Goal: Task Accomplishment & Management: Complete application form

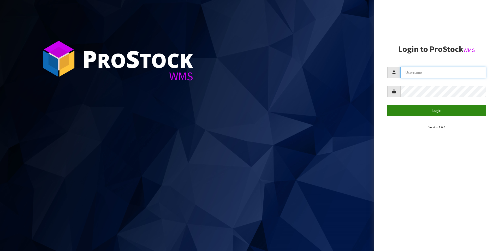
type input "[PERSON_NAME]"
click at [443, 111] on button "Login" at bounding box center [436, 110] width 99 height 11
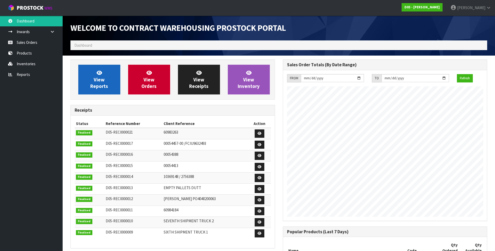
scroll to position [269, 212]
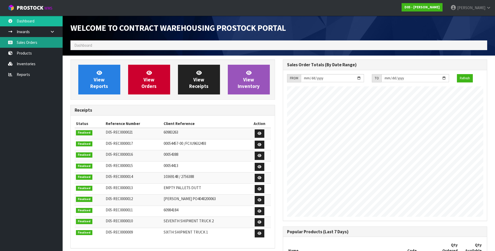
click at [22, 41] on link "Sales Orders" at bounding box center [31, 42] width 63 height 11
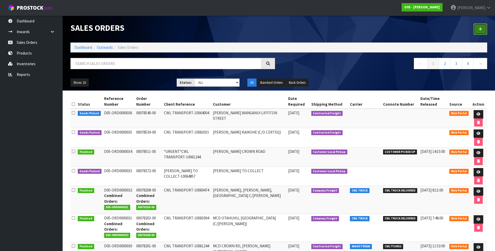
click at [480, 29] on icon at bounding box center [480, 29] width 4 height 4
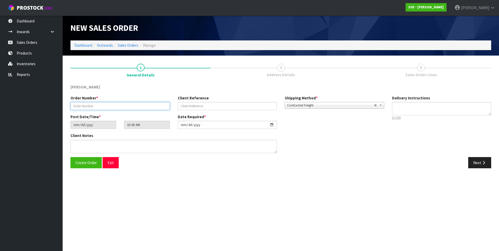
click at [77, 104] on input "text" at bounding box center [119, 106] width 99 height 8
paste input "00078600-00"
type input "00078600-00"
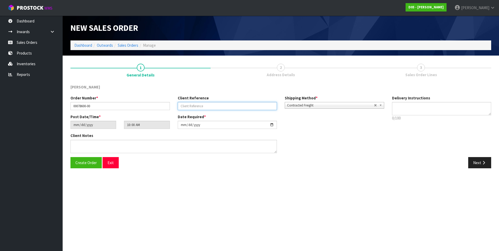
click at [183, 106] on input "text" at bounding box center [227, 106] width 99 height 8
paste input "CWL TRANSPORT-10069580"
type input "CWL TRANSPORT-10069580"
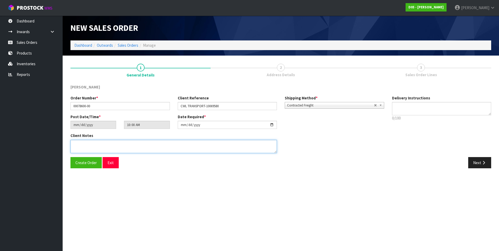
click at [77, 144] on textarea at bounding box center [173, 146] width 206 height 13
paste textarea "FORKLIFT ON SITE DDD 8/9"
type textarea "FORKLIFT ON SITE DDD 8/9"
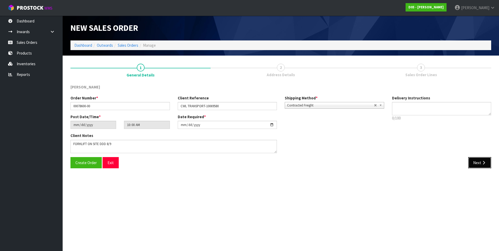
click at [476, 161] on button "Next" at bounding box center [479, 162] width 23 height 11
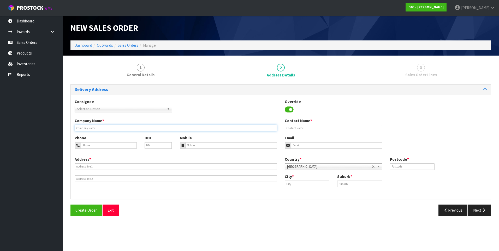
click at [89, 126] on input "text" at bounding box center [176, 128] width 202 height 7
drag, startPoint x: 90, startPoint y: 126, endPoint x: 83, endPoint y: 128, distance: 6.8
click at [83, 128] on input "text" at bounding box center [176, 128] width 202 height 7
paste input "MCD GREENLANE (C/[PERSON_NAME])"
type input "MCD GREENLANE (C/[PERSON_NAME])"
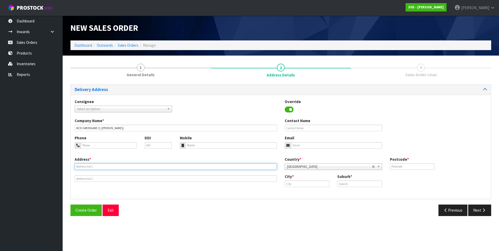
click at [80, 166] on input "text" at bounding box center [176, 166] width 202 height 7
paste input "UNIT D, [STREET_ADDRESS]"
type input "UNIT D, [STREET_ADDRESS]"
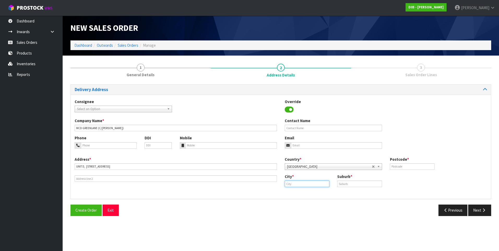
click at [293, 185] on input "text" at bounding box center [307, 183] width 45 height 7
type input "[GEOGRAPHIC_DATA]"
click at [347, 183] on input "text" at bounding box center [359, 183] width 45 height 7
type input "[GEOGRAPHIC_DATA]"
click at [402, 167] on input "text" at bounding box center [412, 166] width 45 height 7
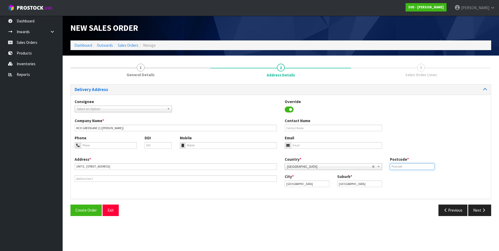
type input "0632"
click at [481, 213] on button "Next" at bounding box center [479, 209] width 23 height 11
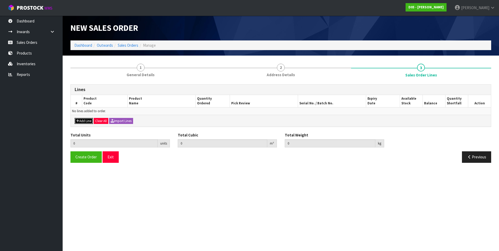
click at [84, 122] on button "Add Line" at bounding box center [84, 121] width 18 height 6
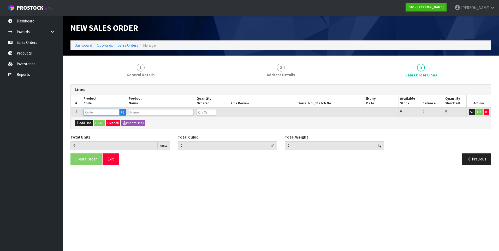
click at [93, 111] on input "text" at bounding box center [101, 112] width 36 height 7
paste input "1011000056-00"
type input "1011000056-00"
type input "0.000000"
type input "0.000"
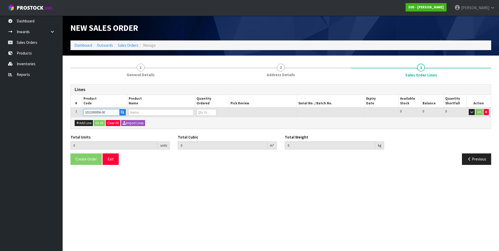
type input "BLK MCCAFE S/S BUTTON EST1993, DIA650 HLG, [GEOGRAPHIC_DATA]"
type input "0"
type input "1011000056-00"
click at [204, 113] on input "0" at bounding box center [206, 112] width 20 height 7
type input "1"
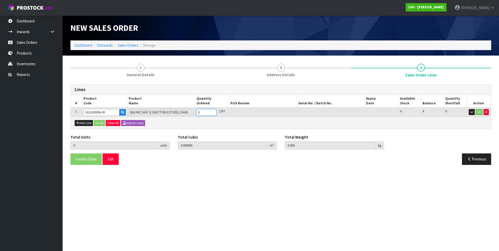
type input "0.069277"
type input "18"
type input "1"
click at [100, 122] on button "Ok All" at bounding box center [99, 123] width 11 height 6
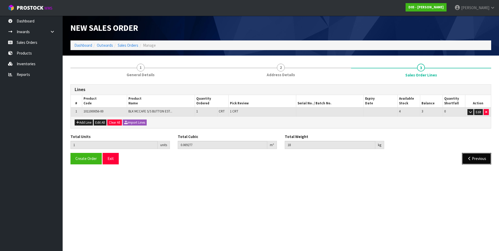
click at [473, 157] on button "Previous" at bounding box center [476, 158] width 29 height 11
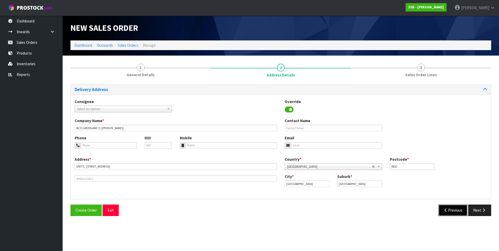
click at [454, 206] on button "Previous" at bounding box center [452, 209] width 29 height 11
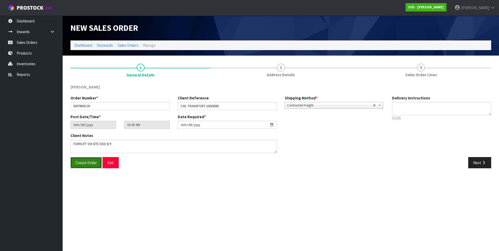
click at [88, 161] on span "Create Order" at bounding box center [85, 162] width 21 height 5
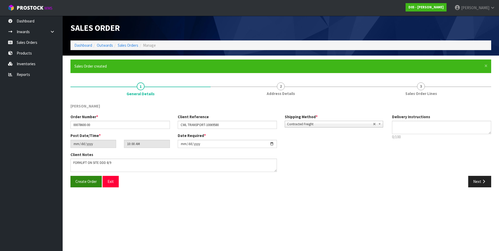
type input "12:00:00.000"
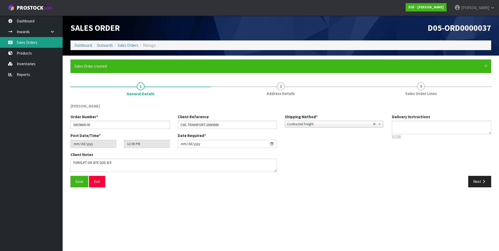
click at [22, 45] on link "Sales Orders" at bounding box center [31, 42] width 63 height 11
